Goal: Task Accomplishment & Management: Manage account settings

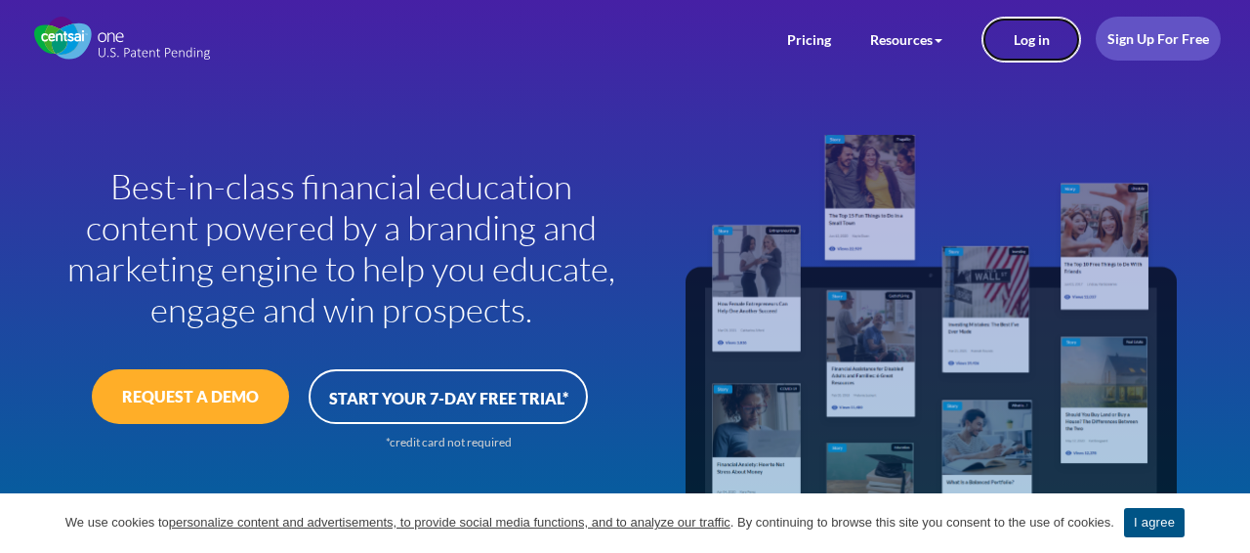
click at [992, 39] on link "Log in" at bounding box center [1031, 40] width 100 height 46
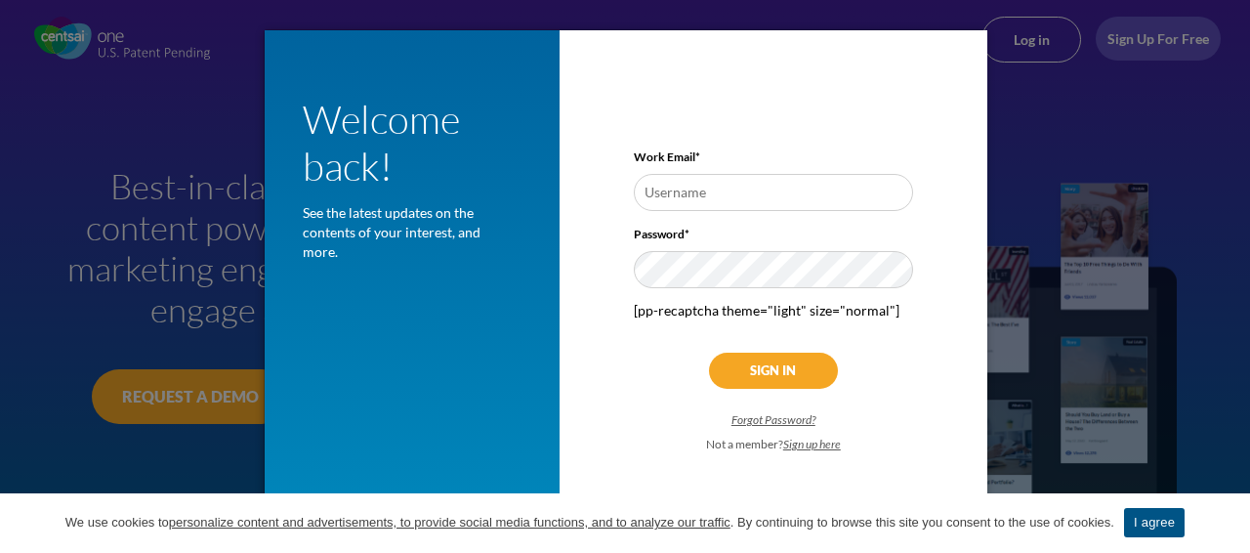
click at [721, 196] on input "text" at bounding box center [773, 192] width 278 height 37
type input "[PERSON_NAME][EMAIL_ADDRESS][DOMAIN_NAME]"
click at [1184, 517] on link "I agree" at bounding box center [1154, 522] width 61 height 29
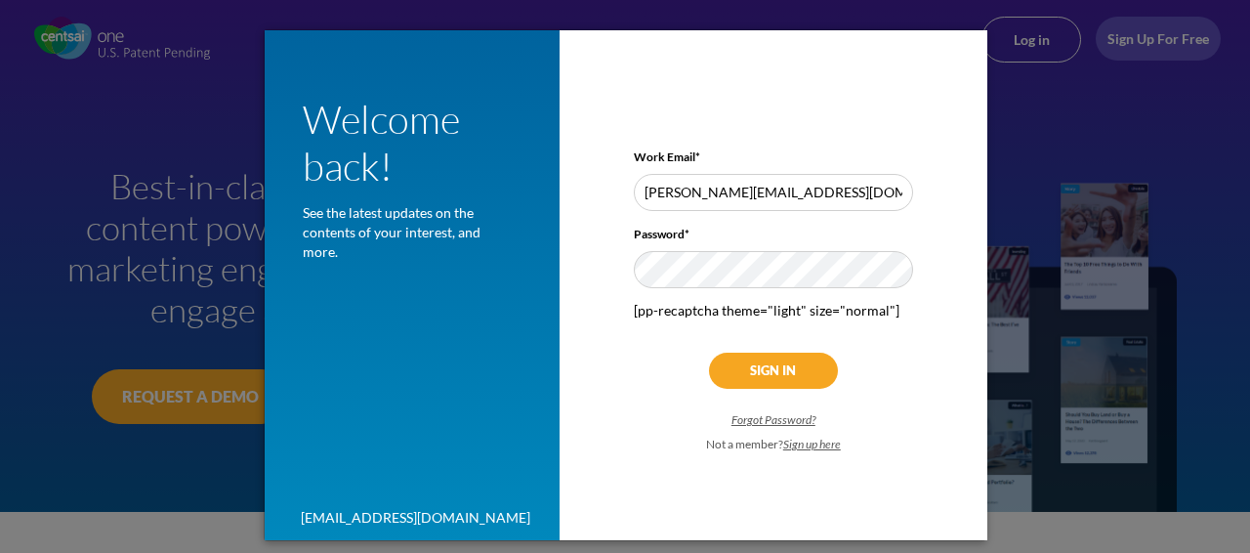
click at [783, 360] on input "Sign In" at bounding box center [773, 371] width 129 height 36
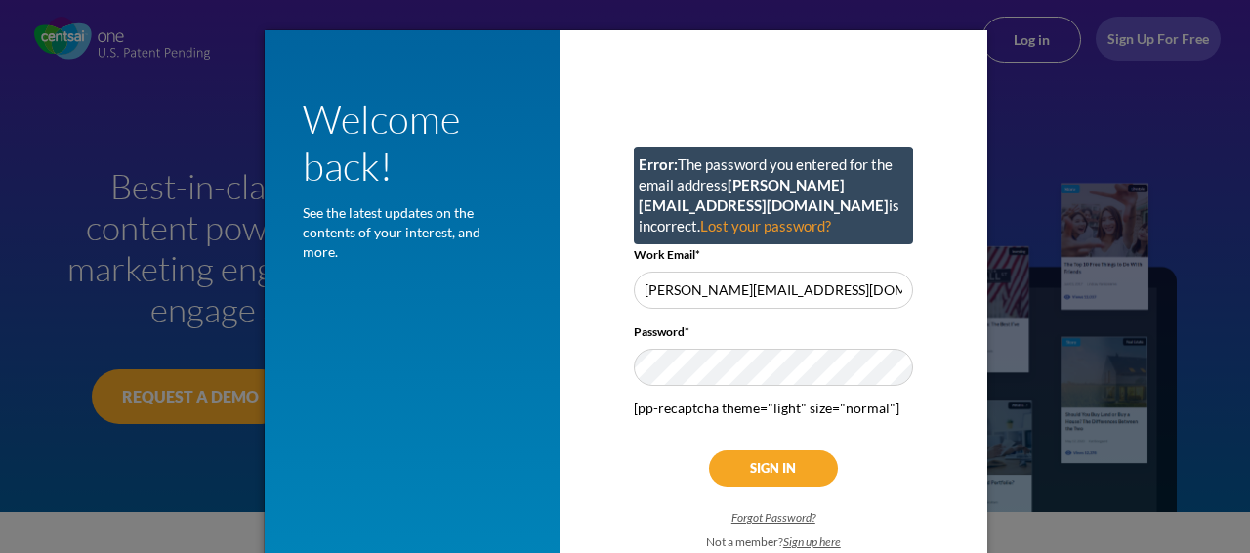
click at [483, 322] on div "Welcome back! See the latest updates on the contents of your interest, and more…" at bounding box center [626, 333] width 723 height 607
click at [773, 450] on input "Sign In" at bounding box center [773, 468] width 129 height 36
